Goal: Task Accomplishment & Management: Use online tool/utility

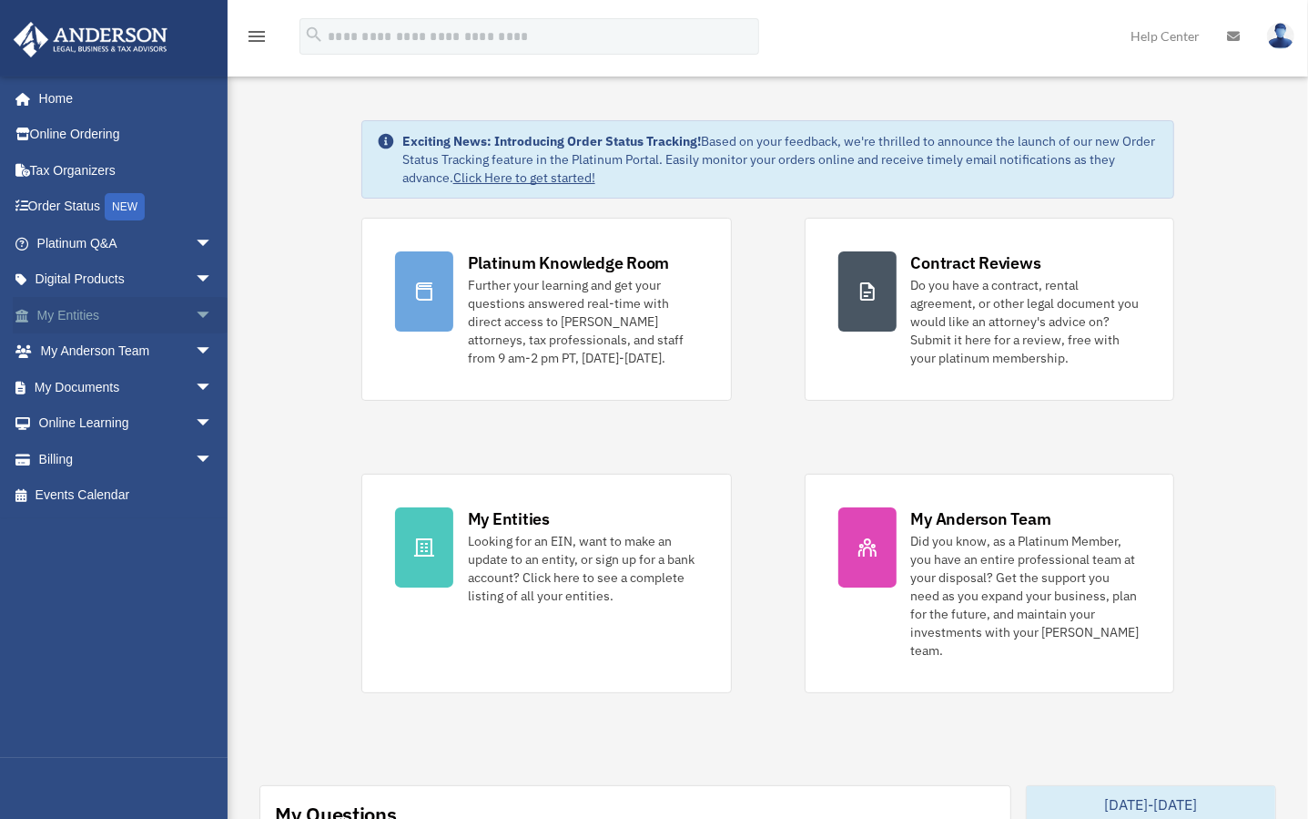
click at [203, 313] on span "arrow_drop_down" at bounding box center [213, 315] width 36 height 37
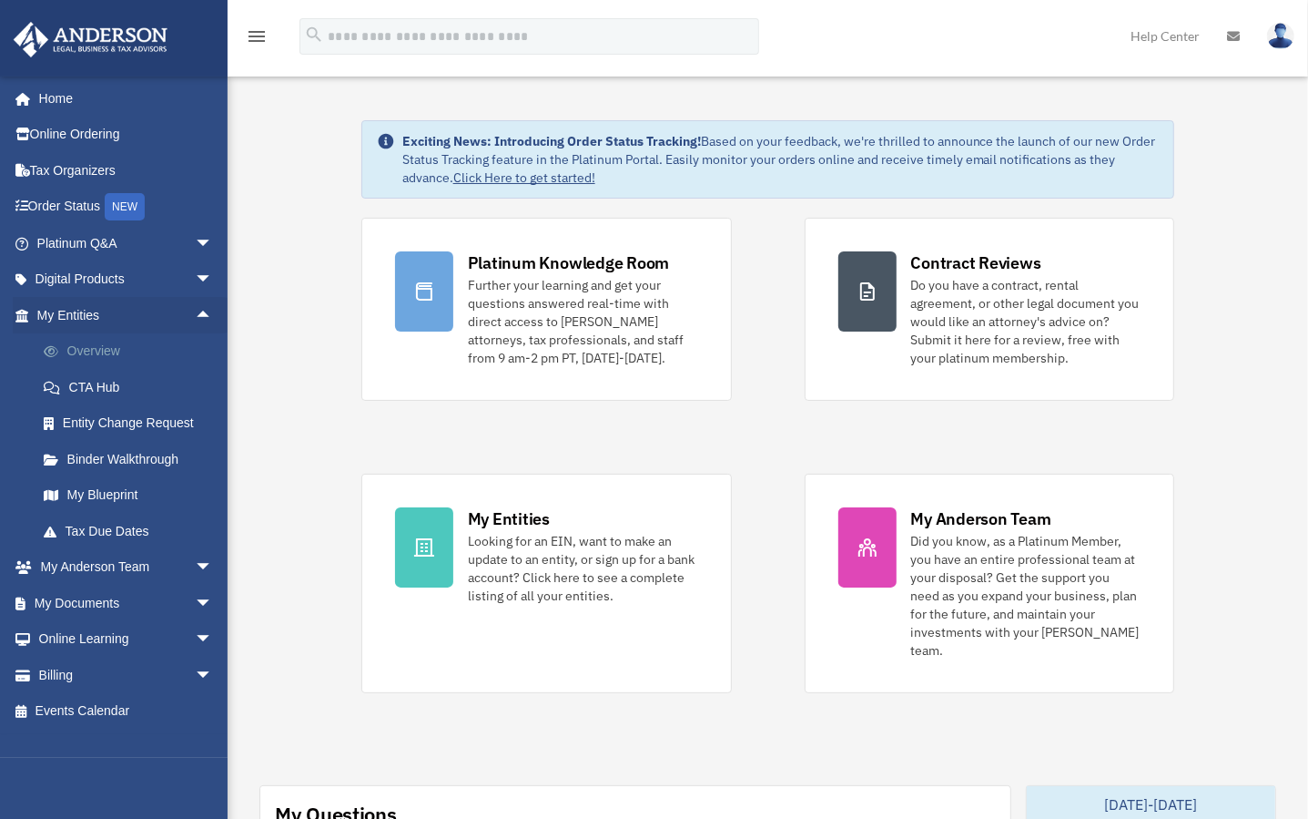
click at [138, 340] on link "Overview" at bounding box center [132, 351] width 215 height 36
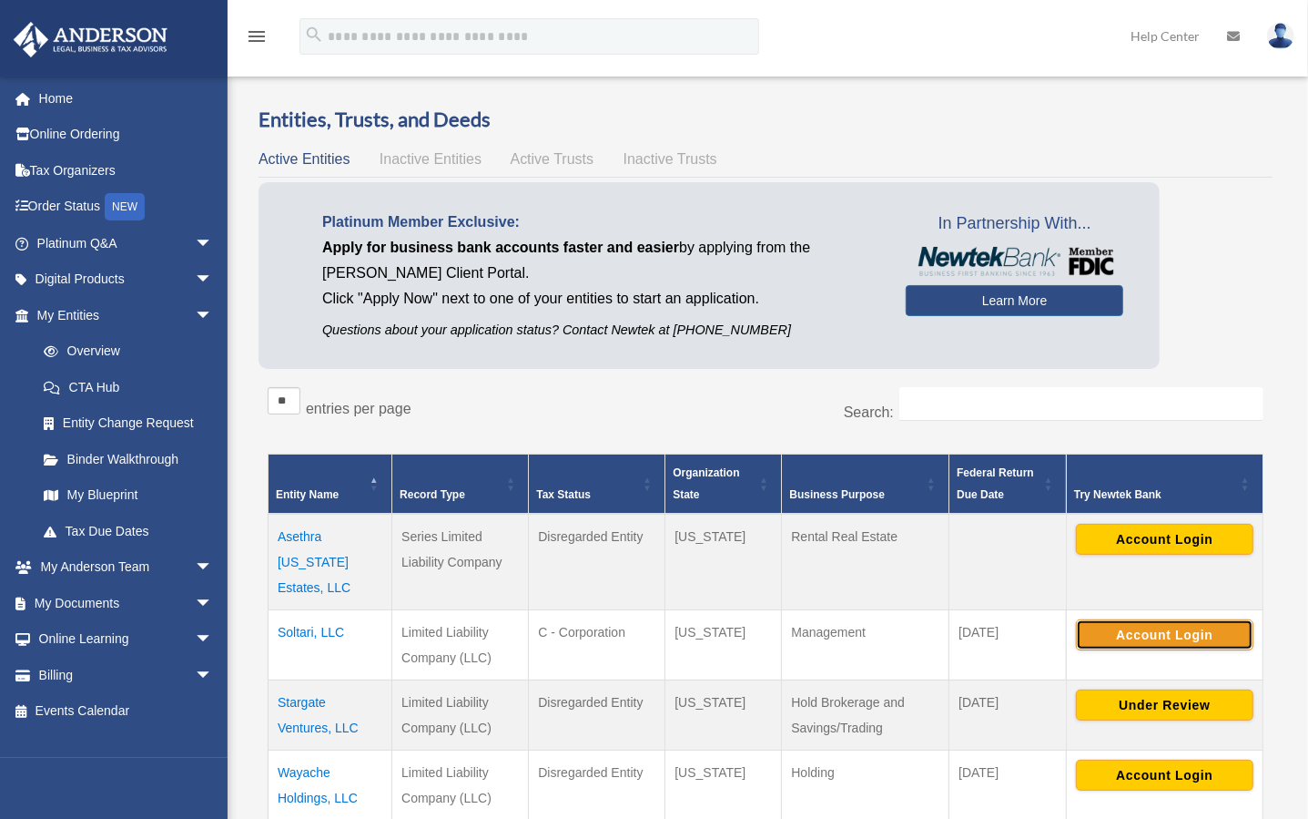
click at [1218, 619] on button "Account Login" at bounding box center [1165, 634] width 178 height 31
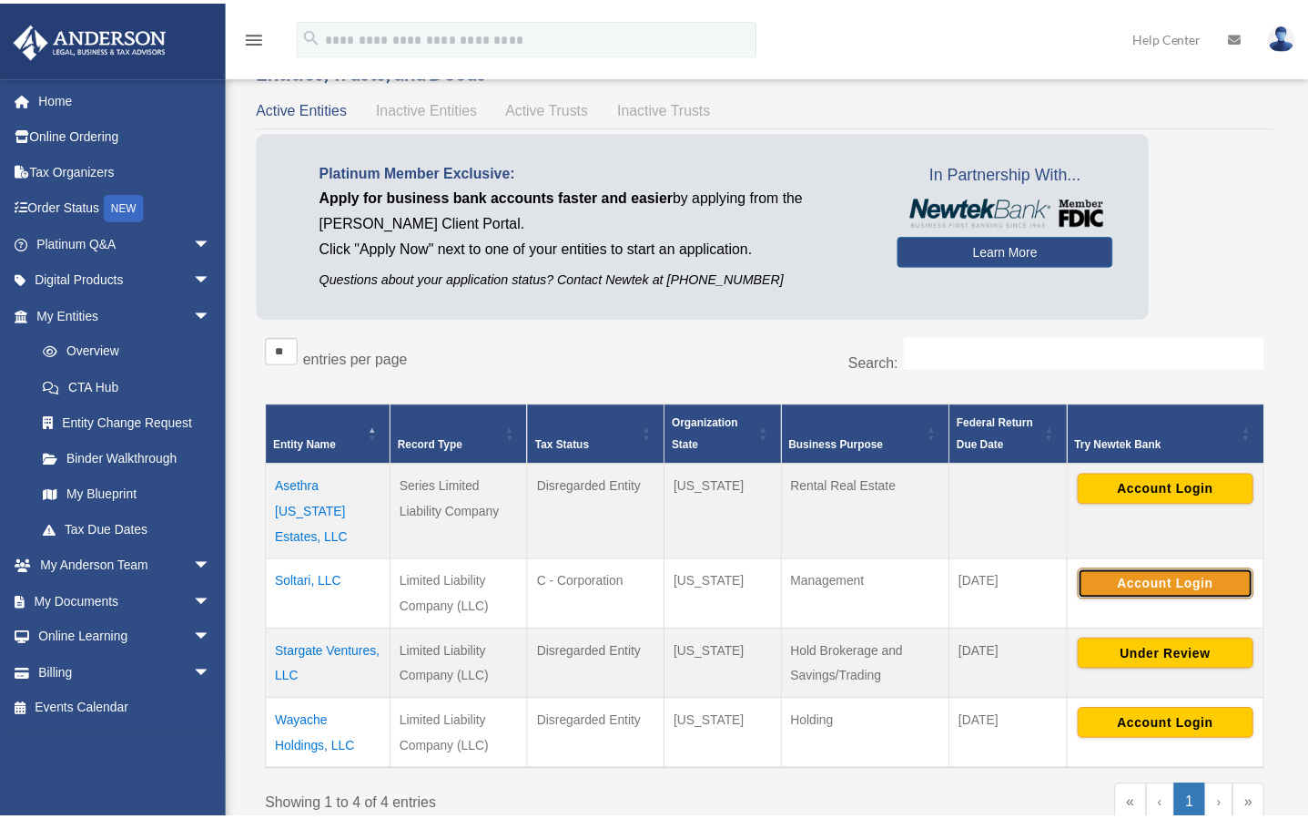
scroll to position [50, 0]
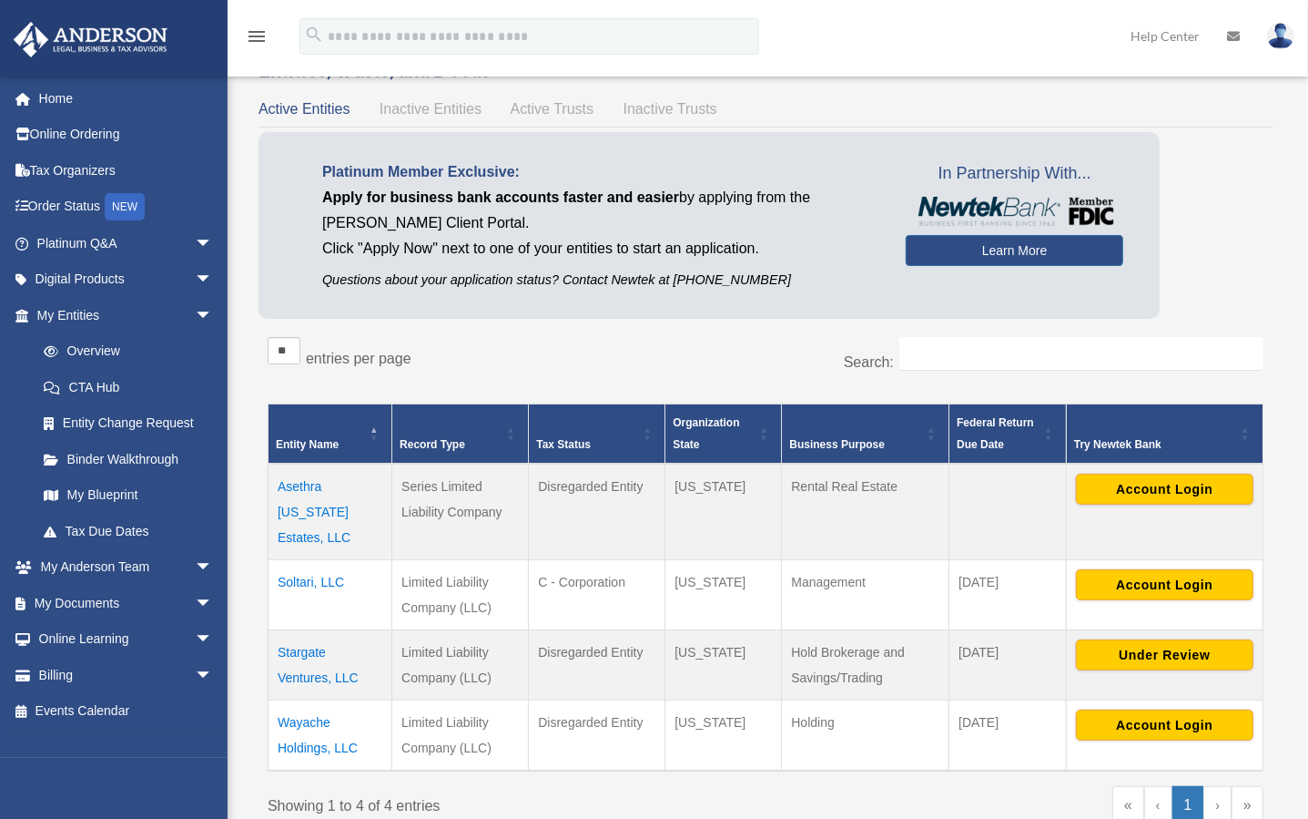
click at [929, 593] on td "Management" at bounding box center [866, 595] width 168 height 70
click at [198, 567] on span "arrow_drop_down" at bounding box center [213, 567] width 36 height 37
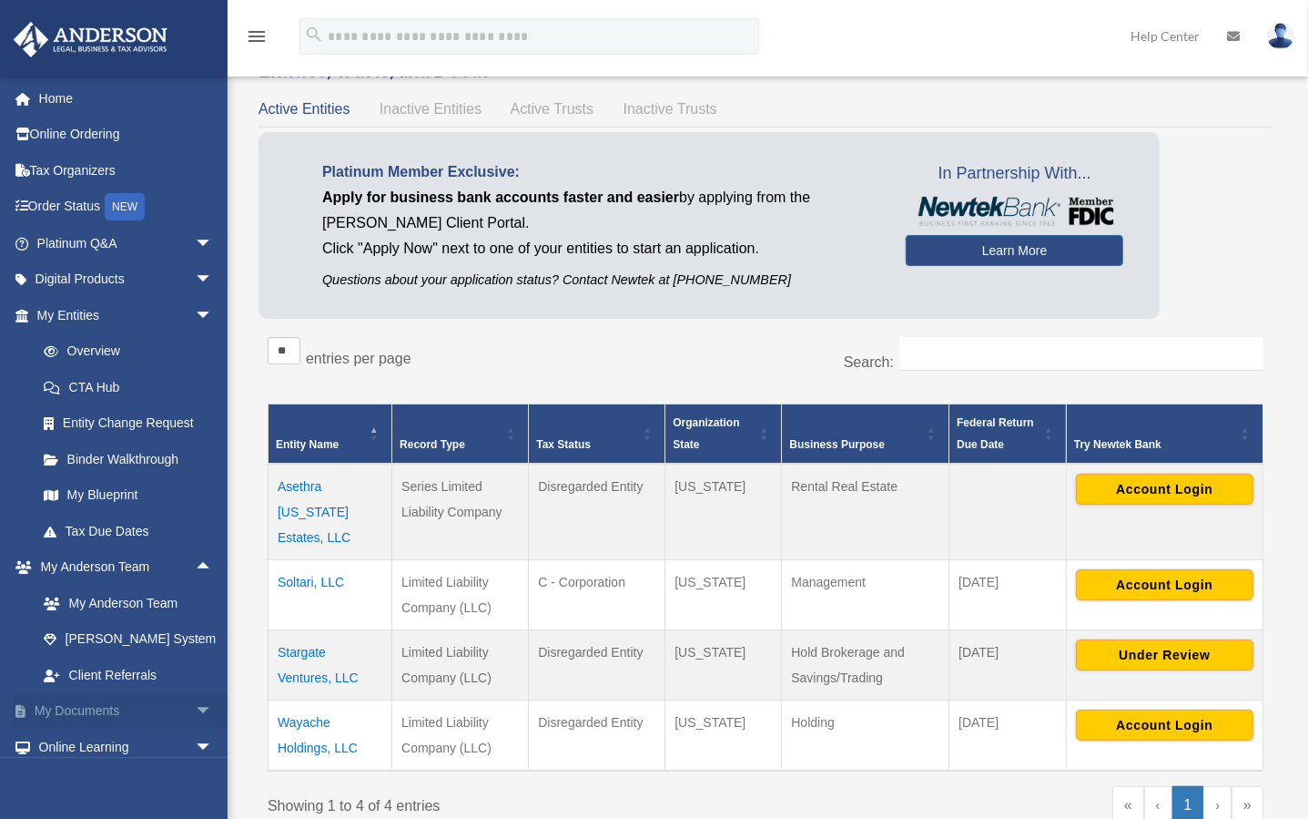
click at [196, 712] on span "arrow_drop_down" at bounding box center [213, 711] width 36 height 37
click at [84, 750] on link "Box" at bounding box center [132, 746] width 215 height 36
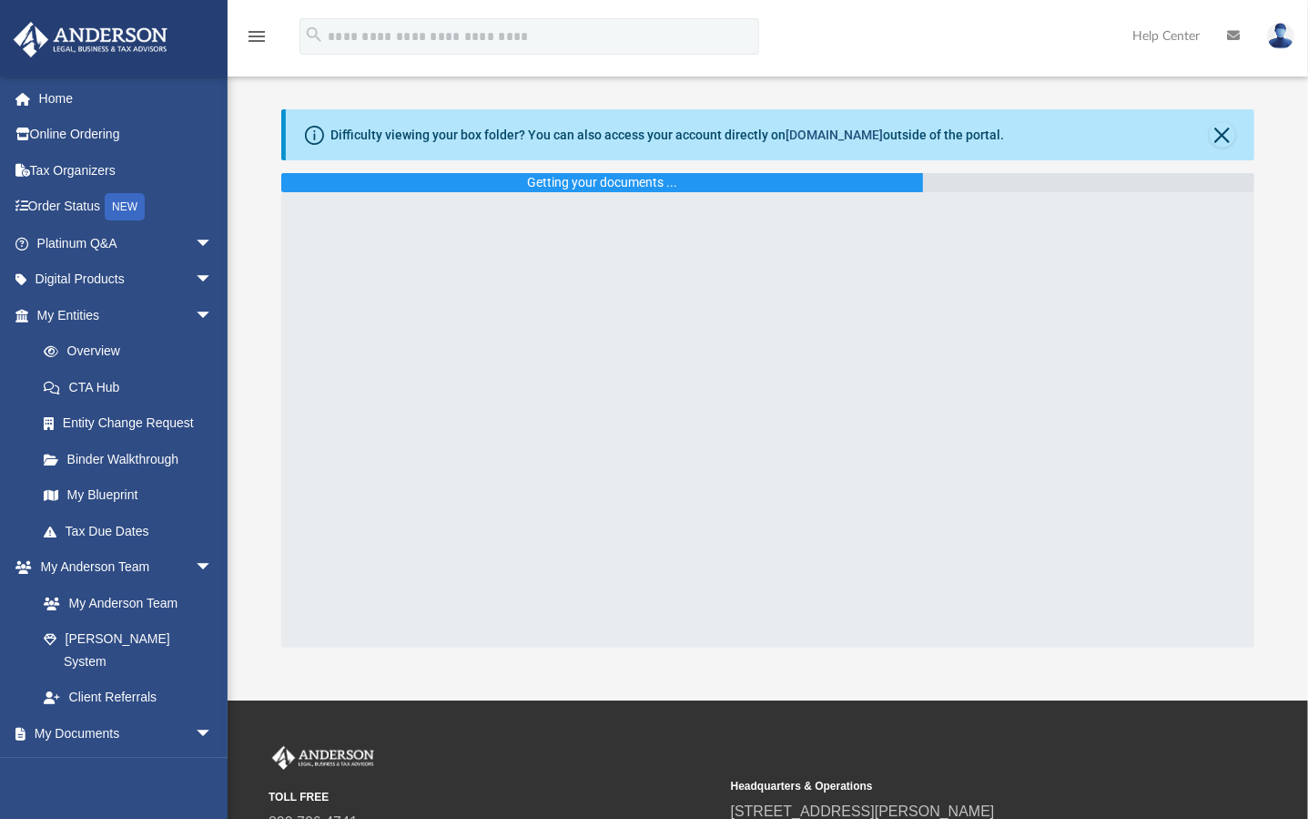
click at [826, 142] on link "box.com" at bounding box center [834, 134] width 97 height 15
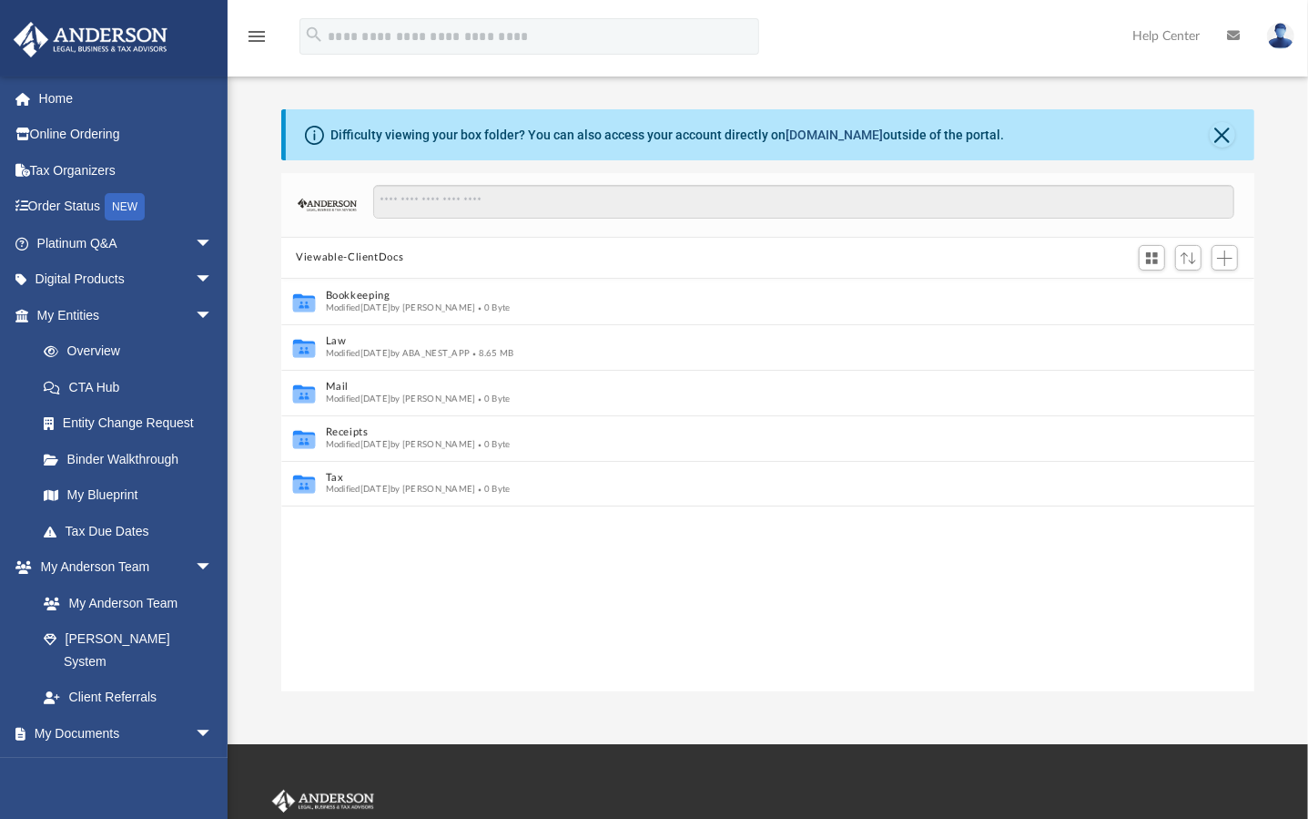
scroll to position [13, 14]
